Goal: Book appointment/travel/reservation

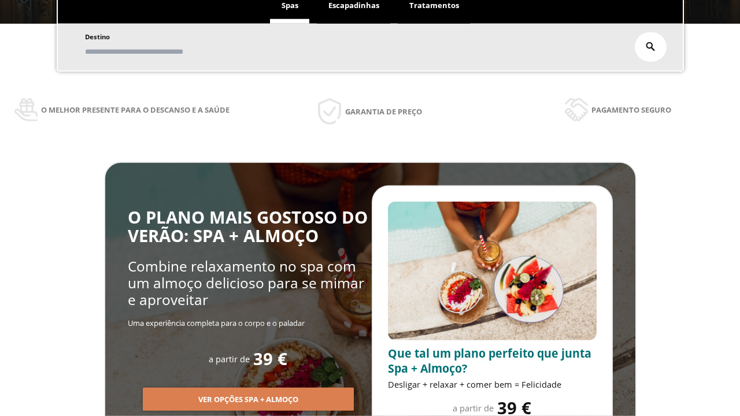
scroll to position [197, 0]
click at [354, 6] on span "Escapadinhas" at bounding box center [353, 5] width 51 height 10
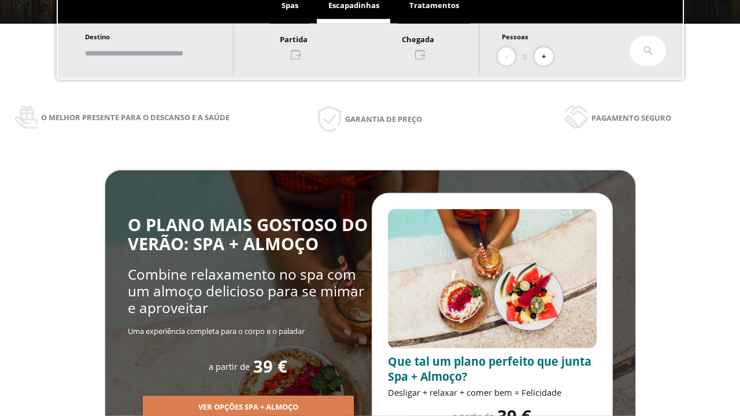
click at [163, 53] on input "text" at bounding box center [154, 53] width 144 height 20
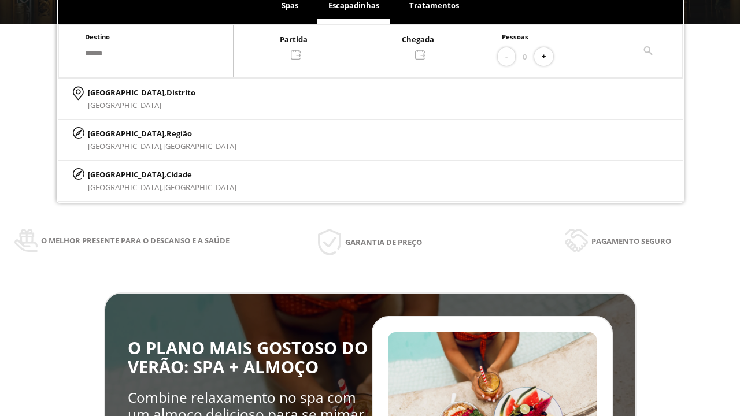
type input "******"
click at [116, 174] on p "[GEOGRAPHIC_DATA], Cidade" at bounding box center [162, 174] width 149 height 13
click at [368, 46] on div at bounding box center [356, 46] width 245 height 28
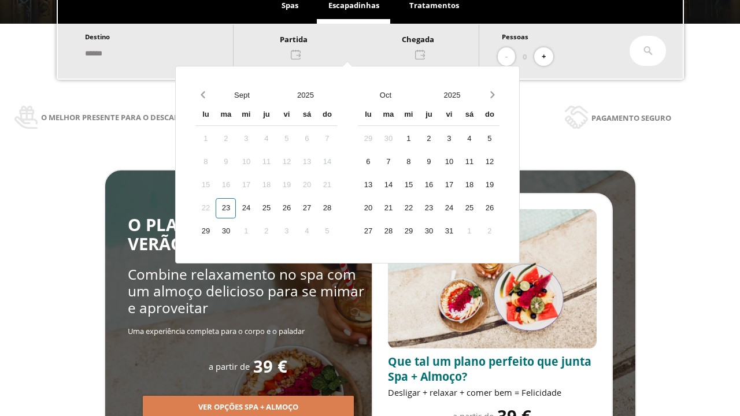
click at [276, 208] on div "25" at bounding box center [266, 208] width 20 height 20
click at [297, 208] on div "26" at bounding box center [286, 208] width 20 height 20
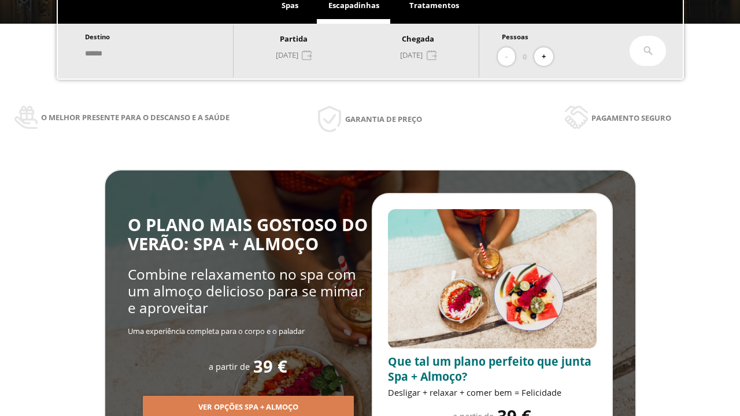
click at [548, 57] on button "+" at bounding box center [543, 56] width 19 height 19
click at [648, 51] on icon at bounding box center [648, 50] width 9 height 9
